Goal: Information Seeking & Learning: Learn about a topic

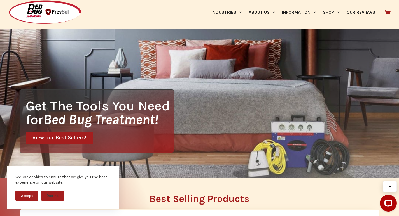
scroll to position [39, 0]
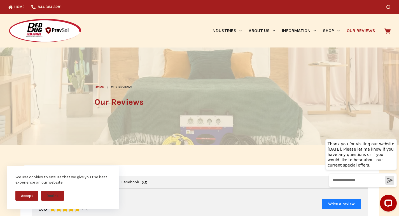
click at [233, 215] on div "Overall Rating 5.0 (114) Write a review" at bounding box center [200, 204] width 336 height 31
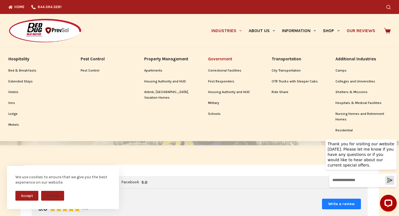
click at [216, 55] on link "Government" at bounding box center [231, 59] width 47 height 12
click at [346, 111] on link "Nursing Homes and Retirement Homes" at bounding box center [362, 117] width 55 height 16
